Goal: Task Accomplishment & Management: Complete application form

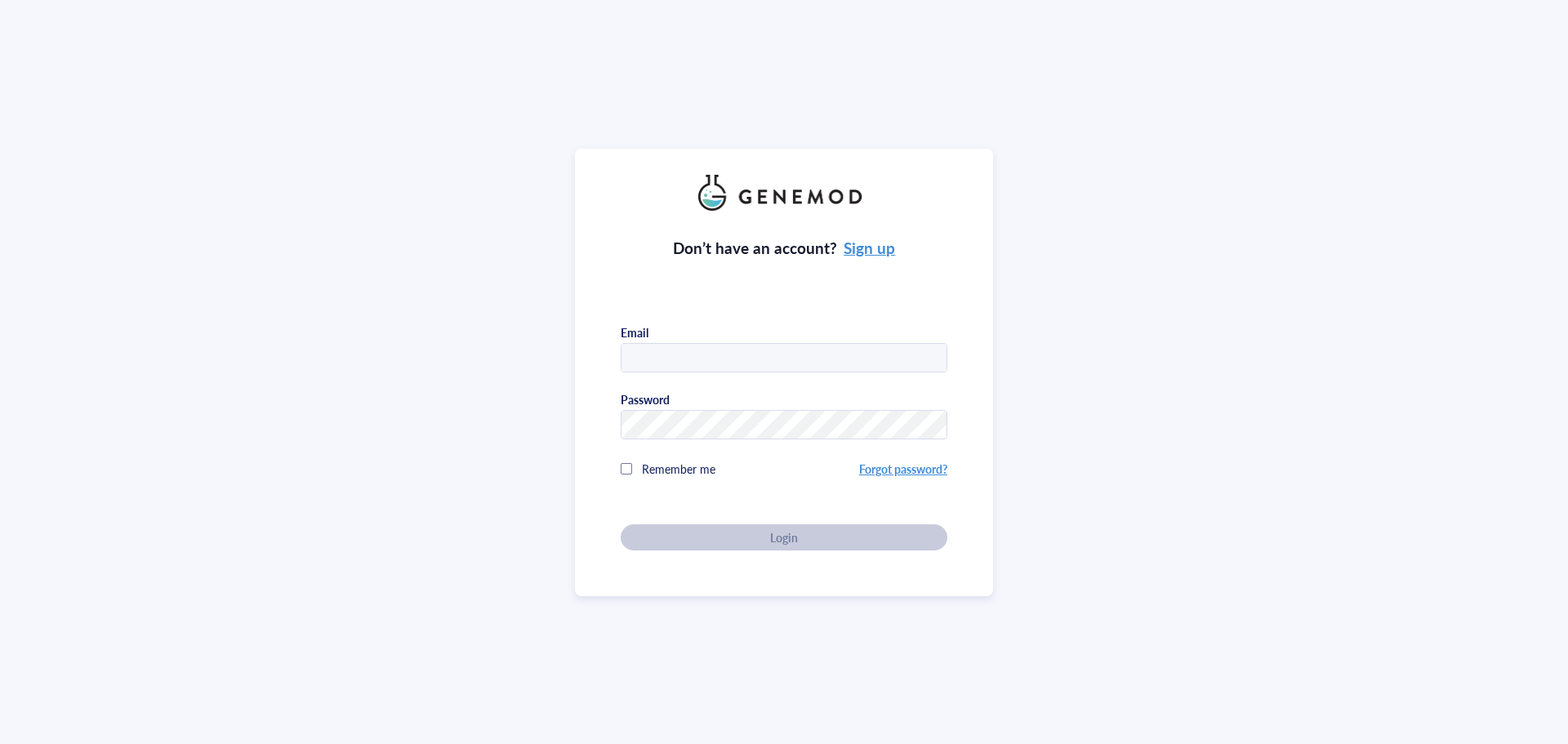
click at [636, 344] on input "text" at bounding box center [784, 358] width 325 height 29
type input "[EMAIL_ADDRESS][DOMAIN_NAME]"
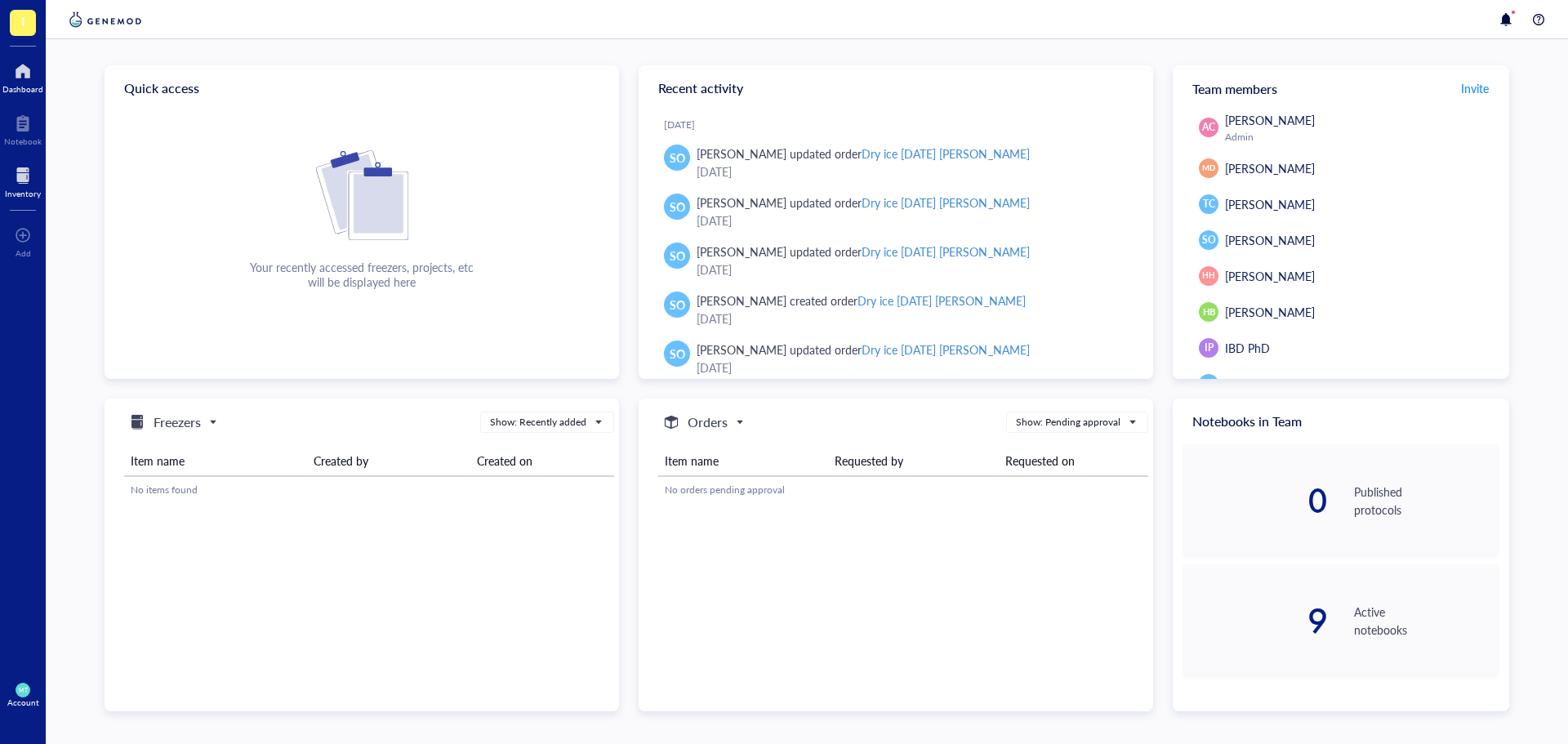
click at [23, 189] on div "Inventory" at bounding box center [23, 194] width 36 height 10
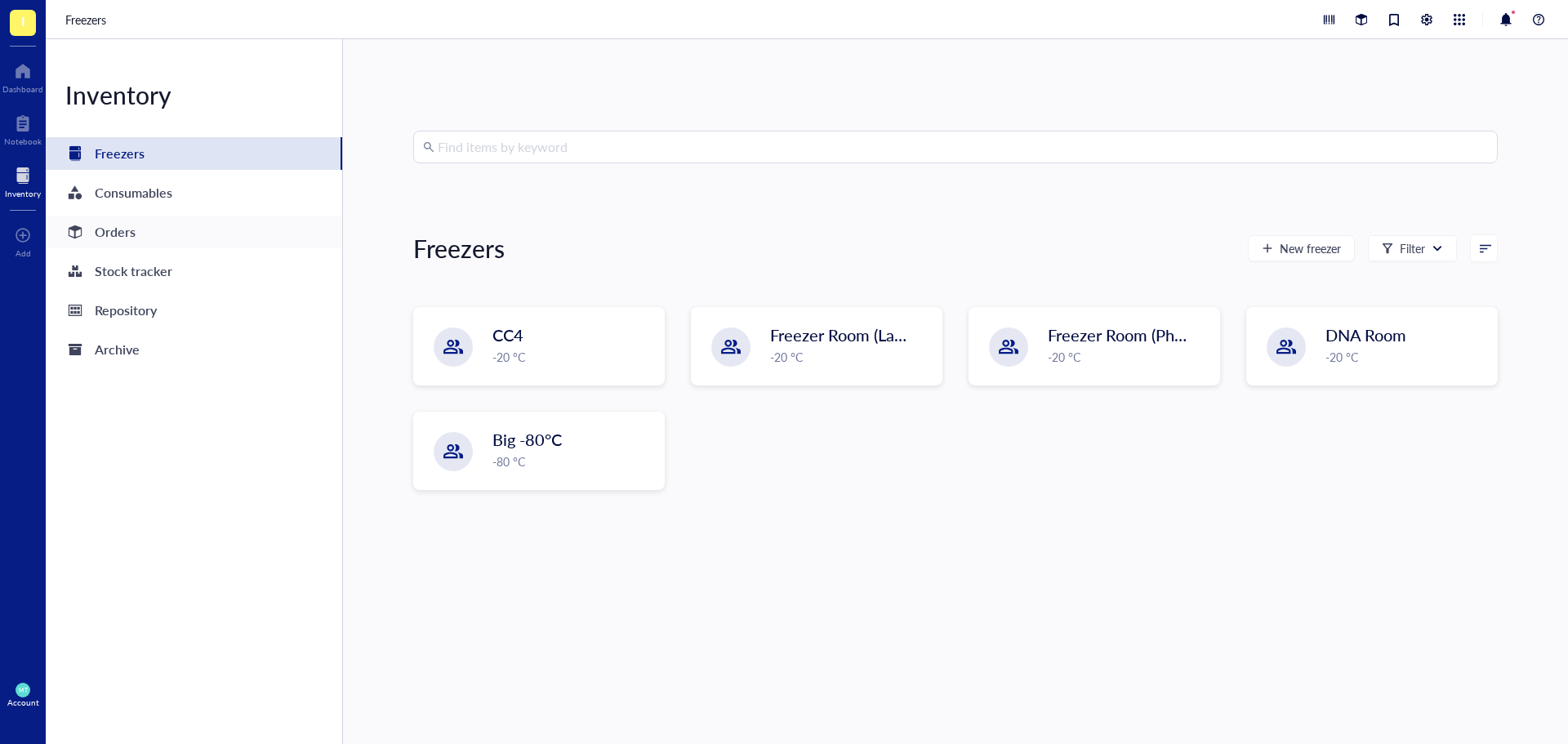
click at [91, 231] on div "Orders" at bounding box center [101, 231] width 70 height 23
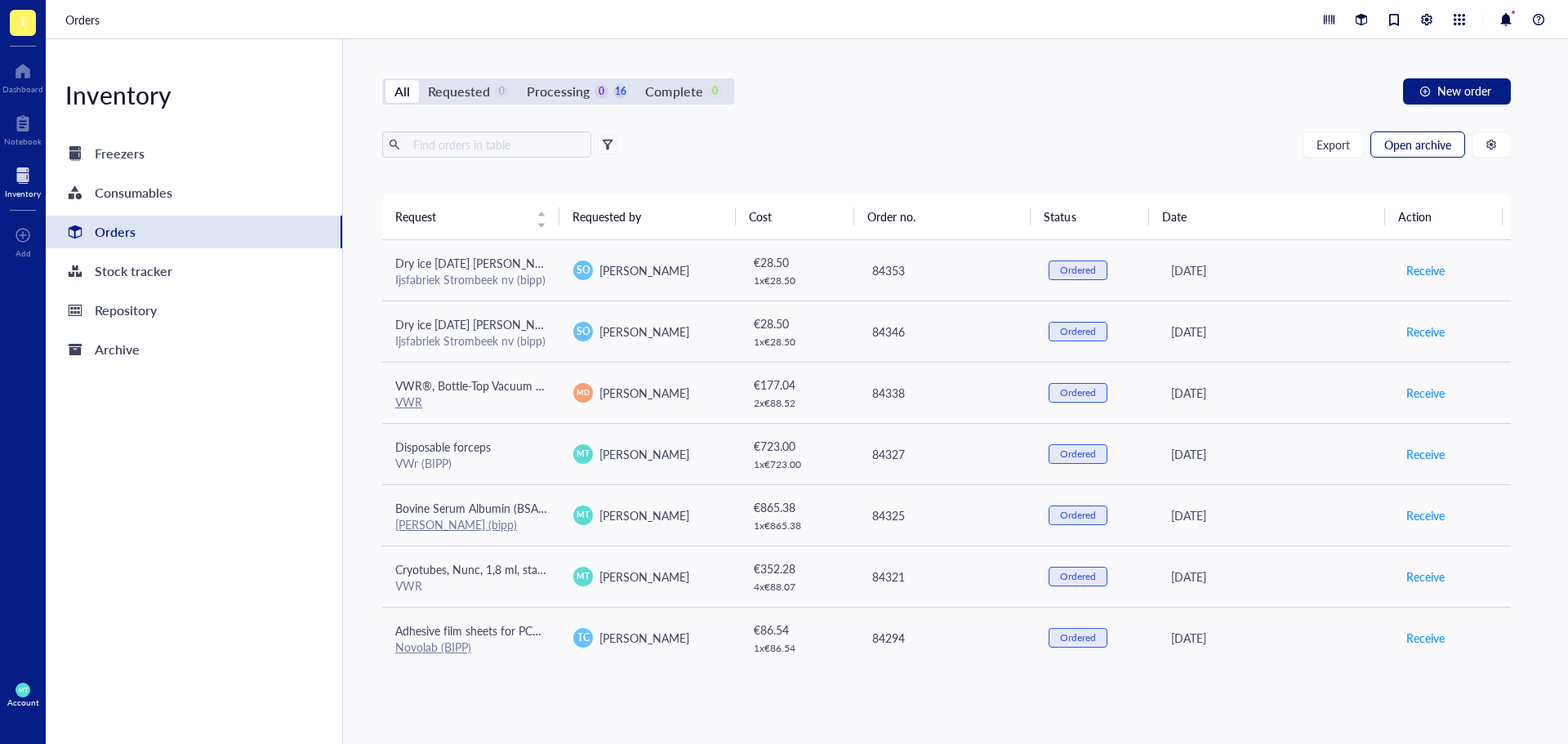
click at [1413, 153] on button "Open archive" at bounding box center [1417, 144] width 95 height 26
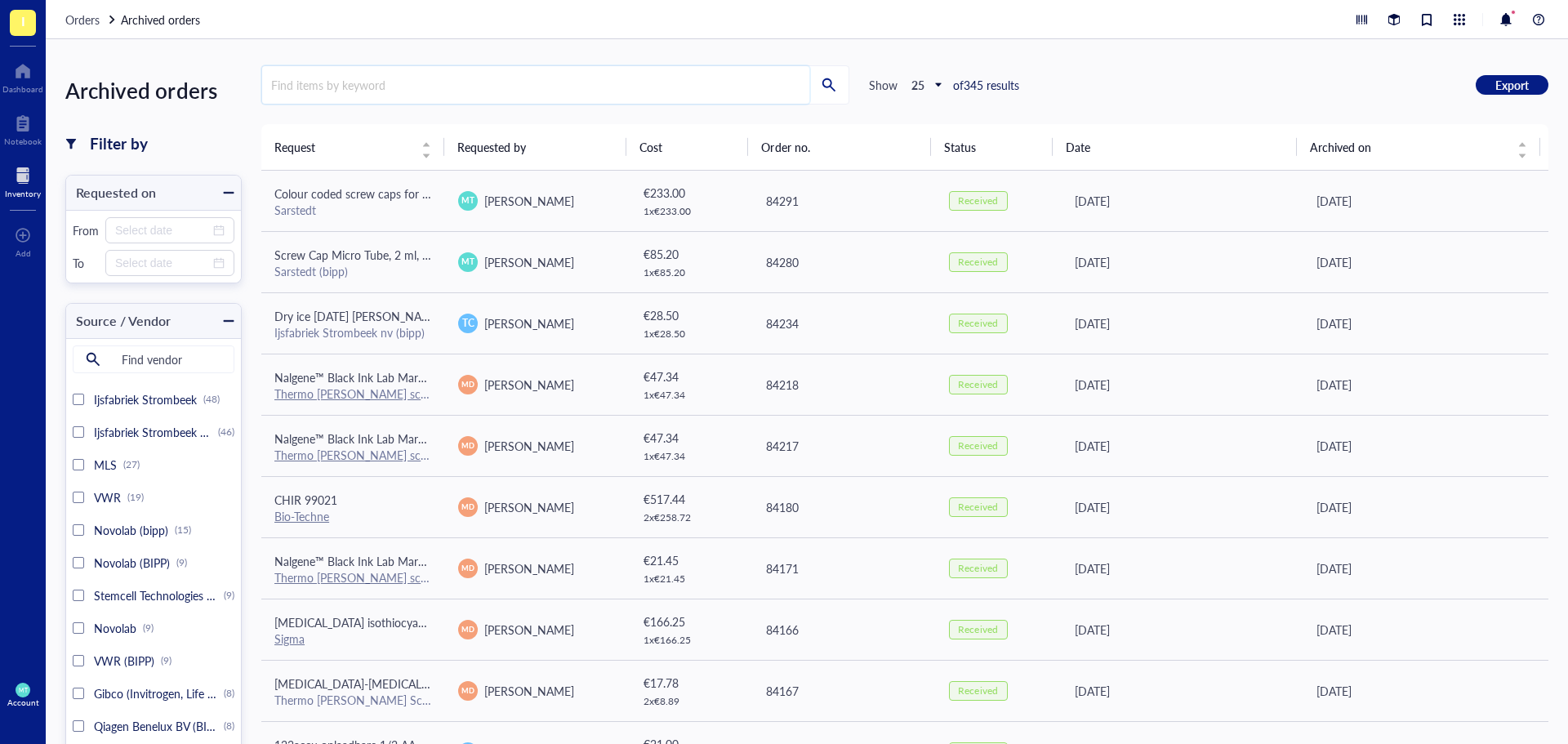
click at [377, 84] on input "search" at bounding box center [536, 85] width 547 height 38
type input "DPBS"
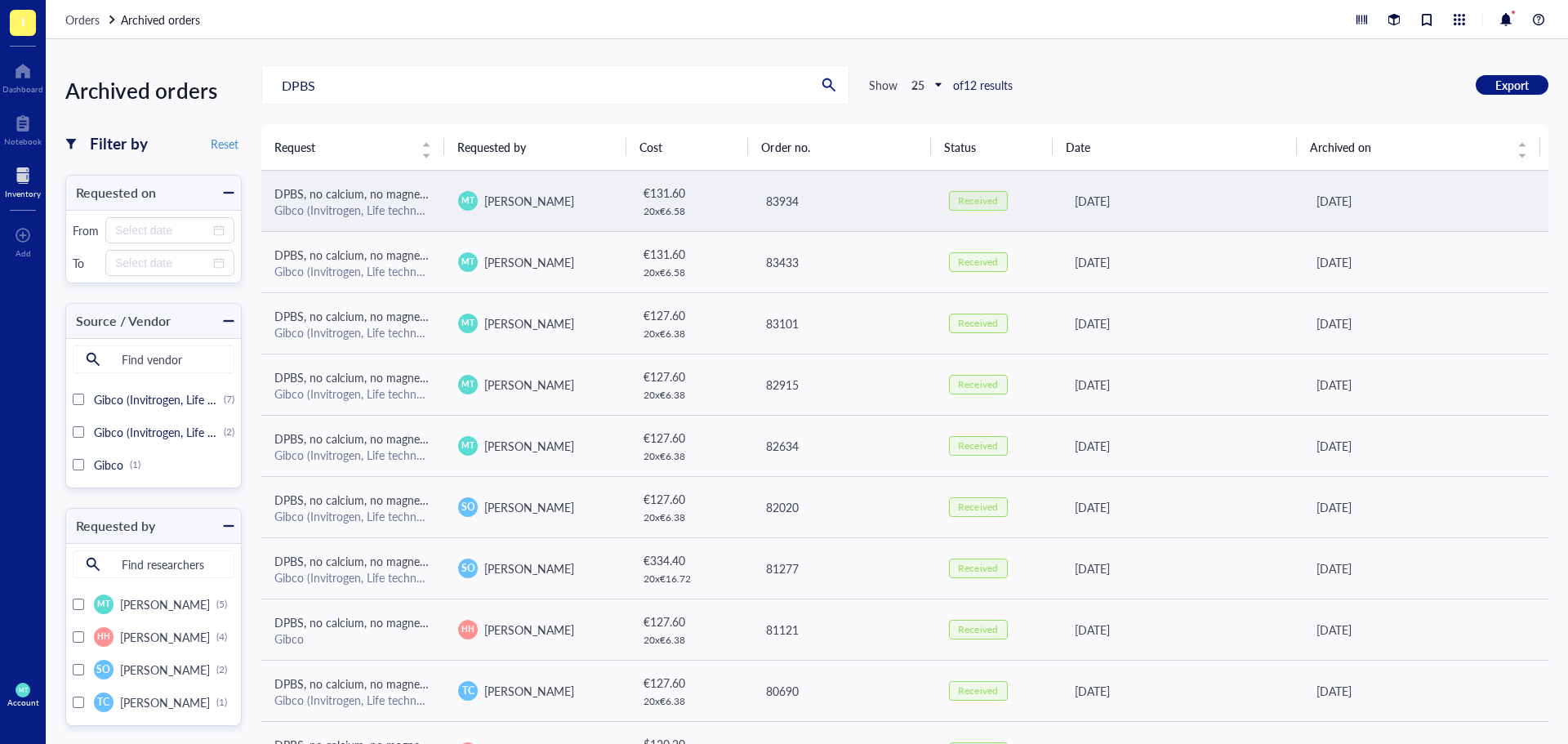
click at [380, 203] on div "Gibco (Invitrogen, Life technologies) bipp" at bounding box center [353, 210] width 158 height 15
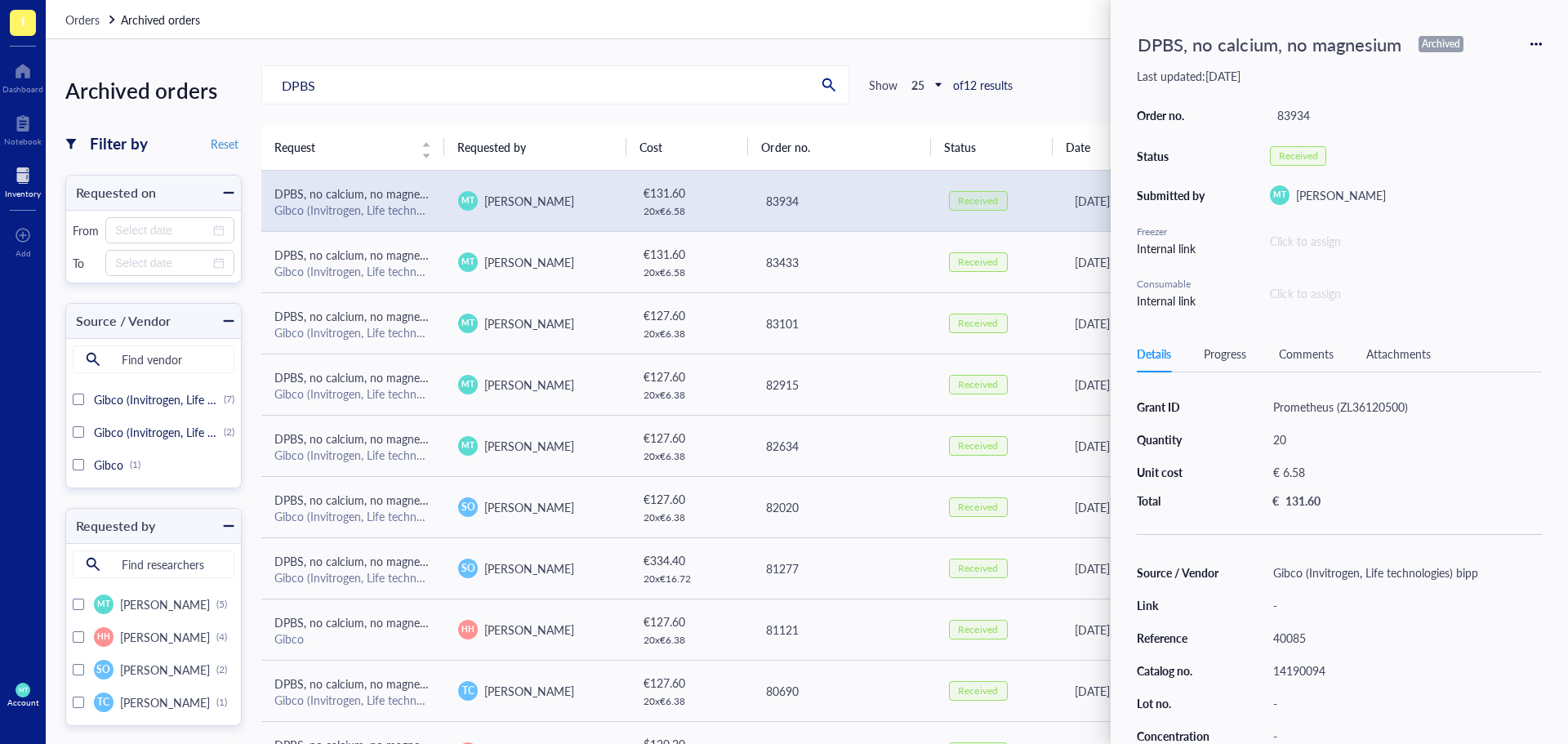
click at [1538, 45] on icon at bounding box center [1537, 44] width 12 height 12
click at [1509, 57] on li "Request again" at bounding box center [1478, 67] width 124 height 26
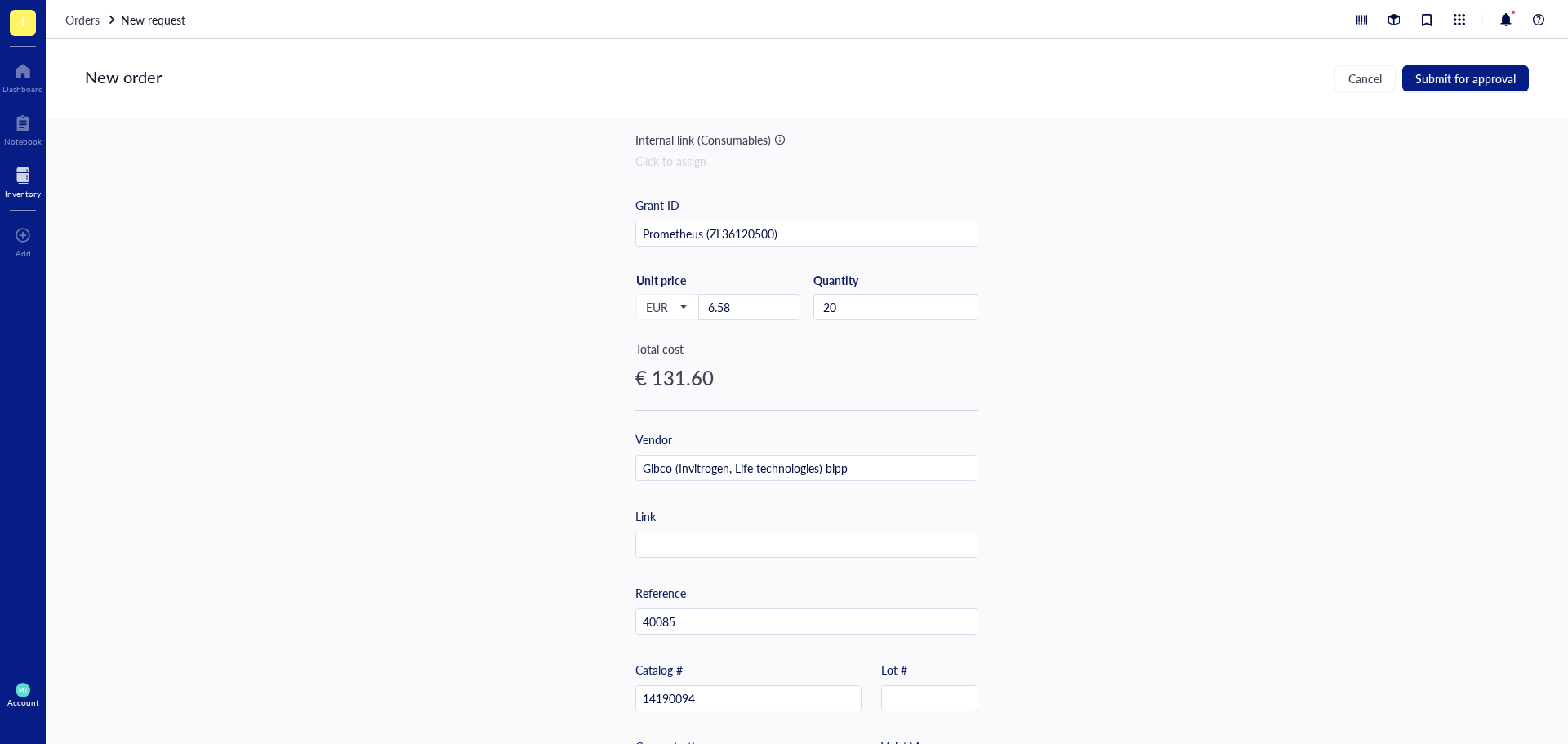
scroll to position [344, 0]
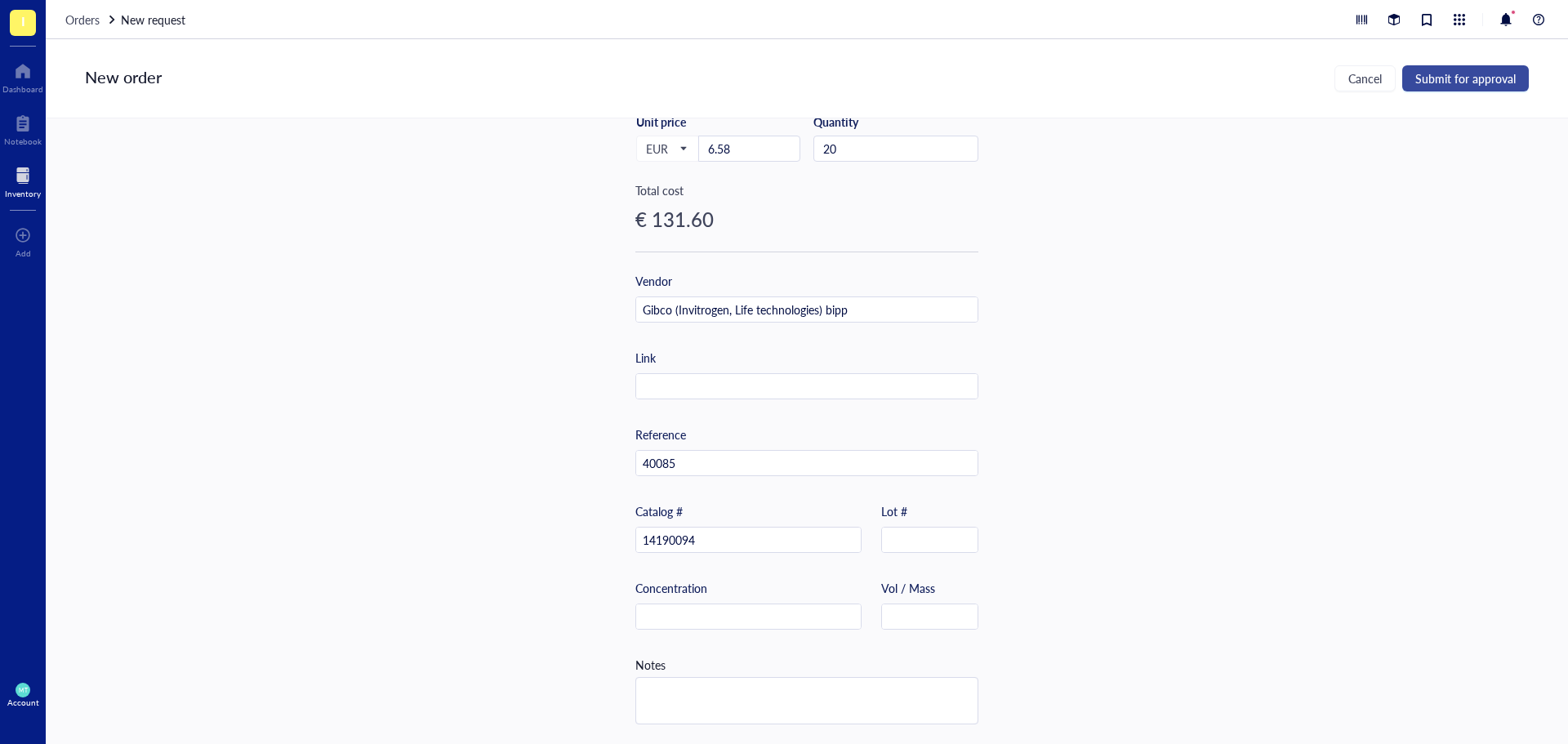
click at [1486, 84] on span "Submit for approval" at bounding box center [1466, 79] width 101 height 13
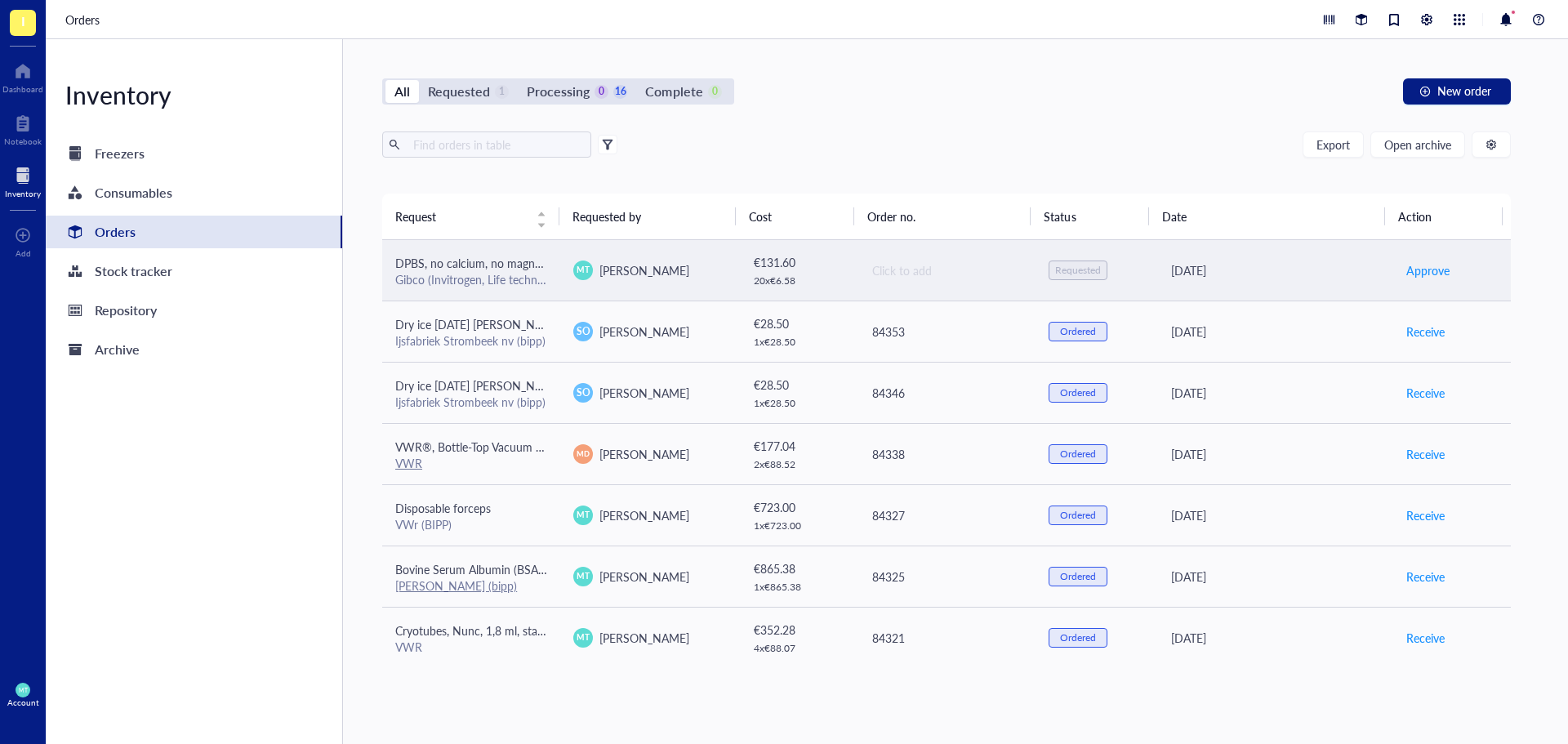
click at [882, 273] on div "Click to add" at bounding box center [947, 270] width 150 height 18
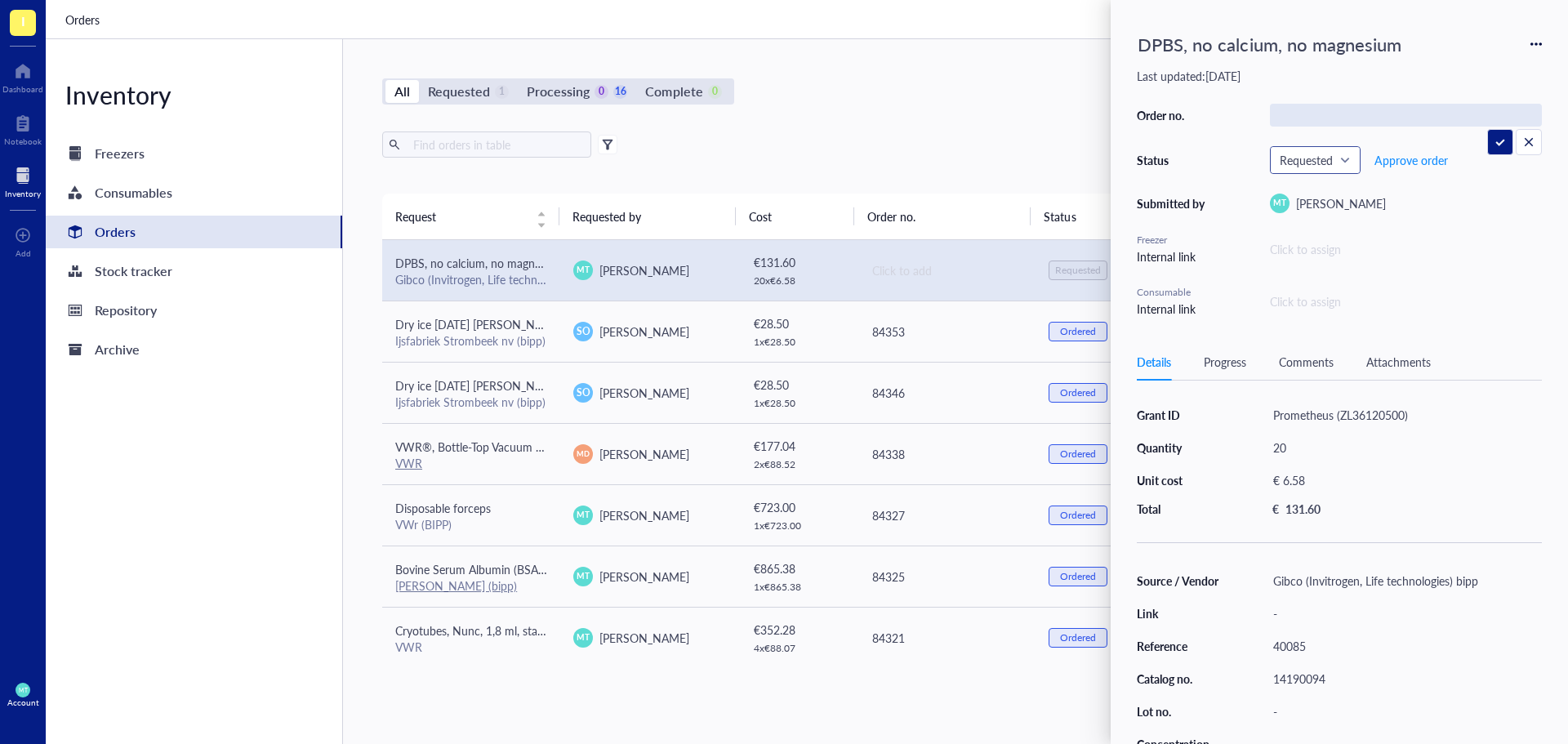
type input "84356"
click at [1338, 159] on span "Requested" at bounding box center [1313, 160] width 68 height 15
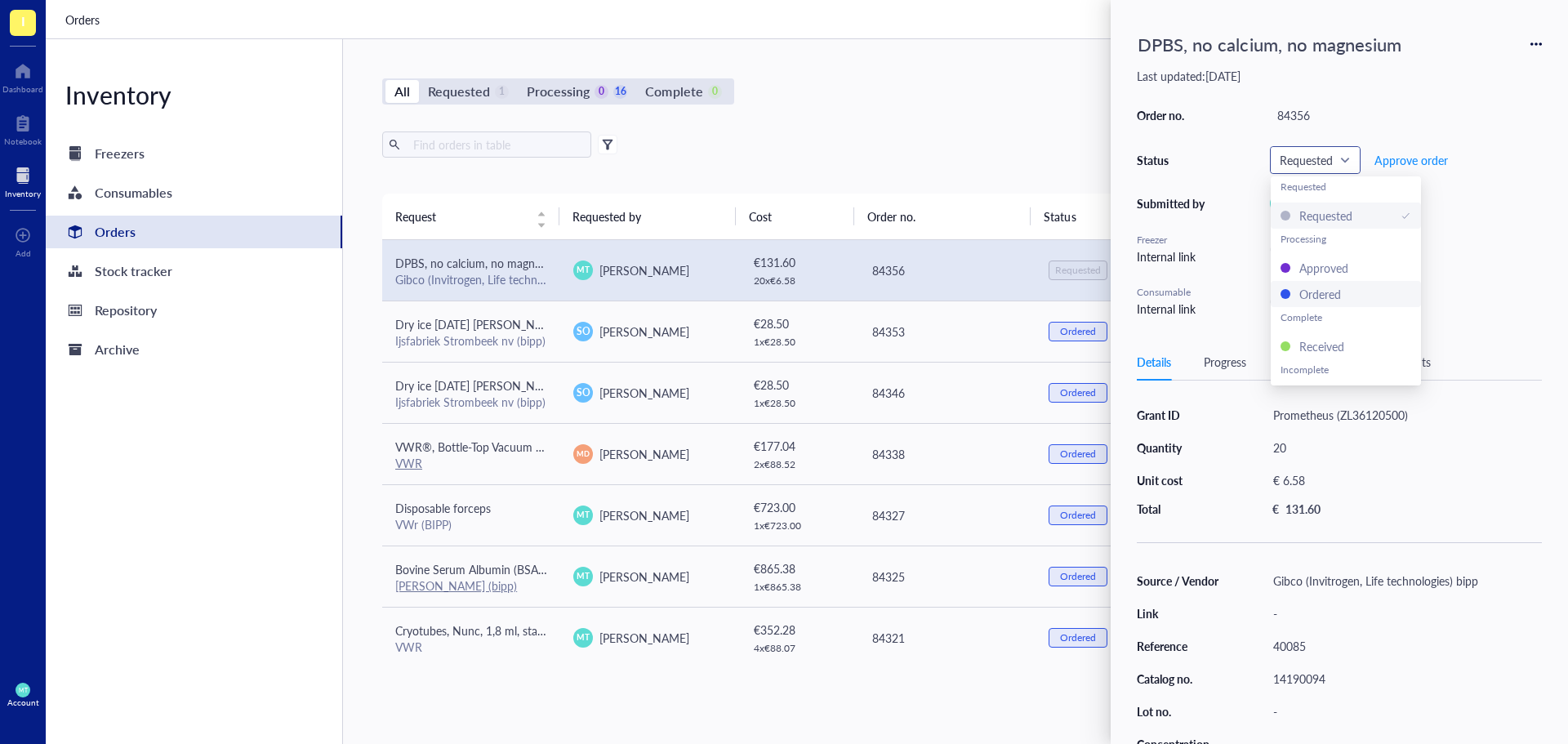
click at [1327, 287] on div "Ordered" at bounding box center [1321, 293] width 42 height 18
click at [1055, 67] on div "All Requested 0 Processing 0 17 Complete 0 New order Export Open archive Reques…" at bounding box center [946, 391] width 1208 height 705
click at [955, 80] on div "All Requested 0 Processing 0 17 Complete 0 New order" at bounding box center [946, 91] width 1129 height 26
